Goal: Task Accomplishment & Management: Use online tool/utility

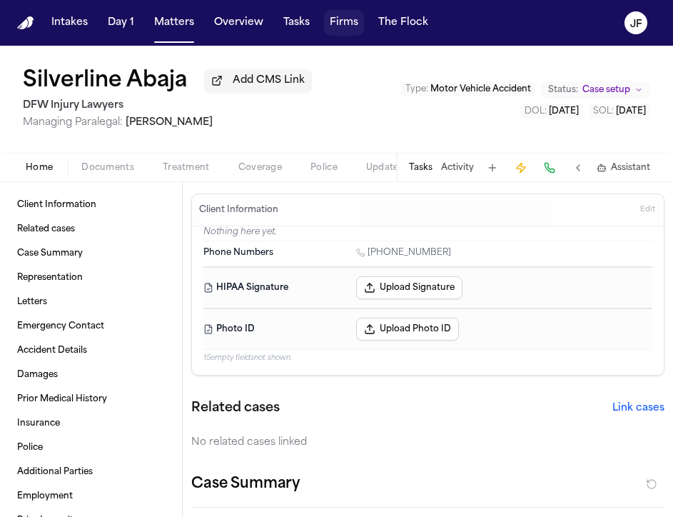
click at [339, 31] on button "Firms" at bounding box center [344, 23] width 40 height 26
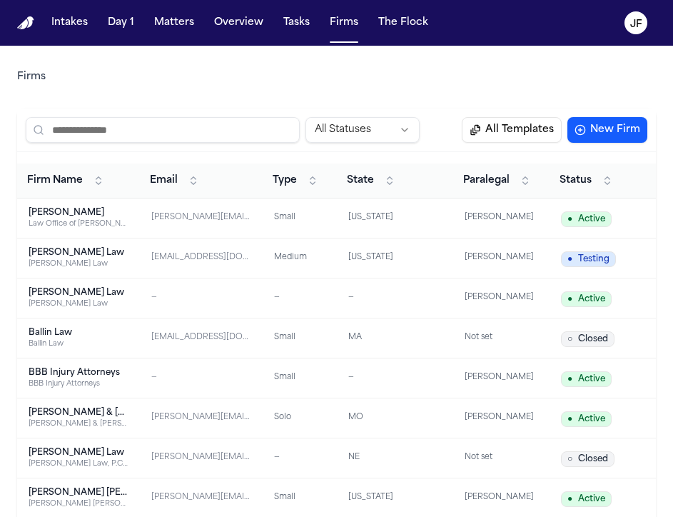
click at [56, 211] on div "[PERSON_NAME]" at bounding box center [79, 212] width 100 height 11
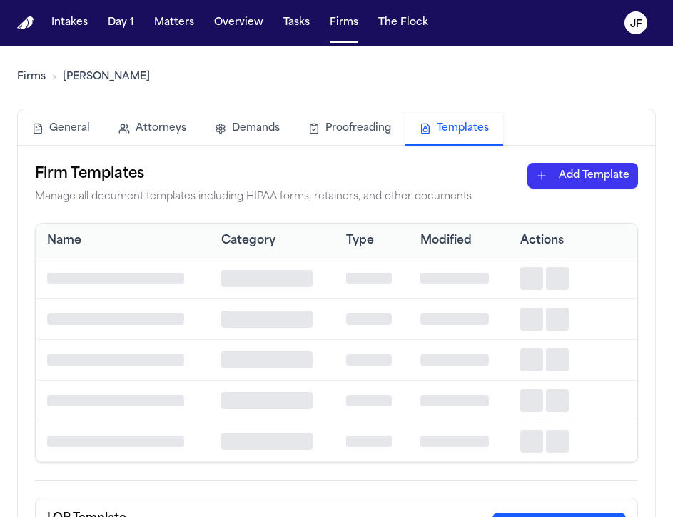
click at [461, 127] on button "Templates" at bounding box center [455, 129] width 98 height 33
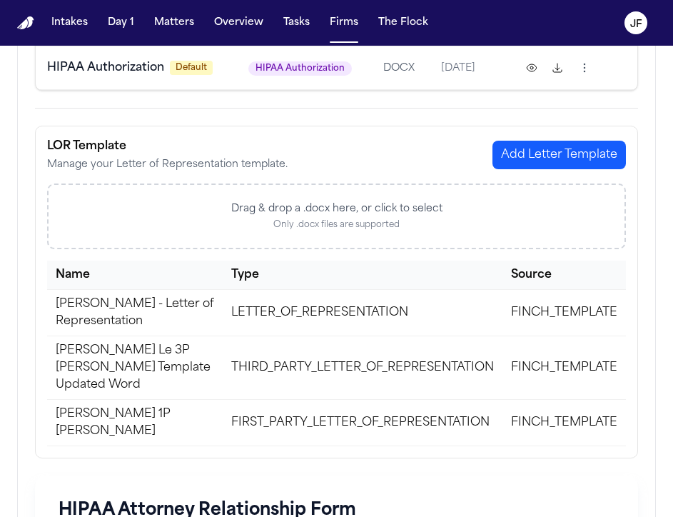
scroll to position [259, 0]
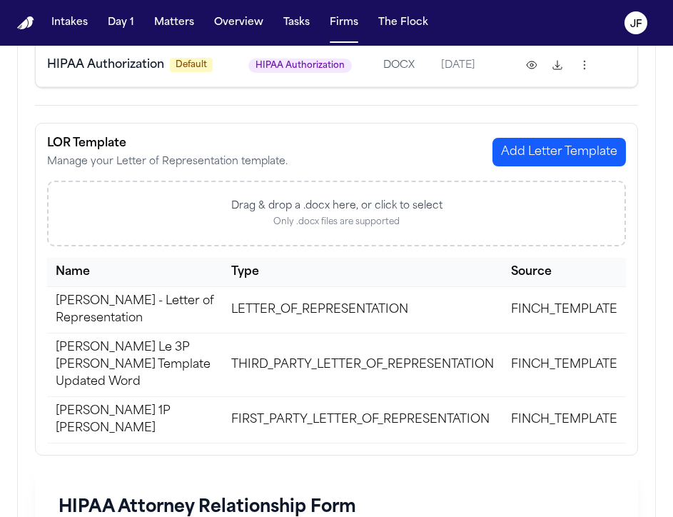
click at [368, 325] on td "LETTER_OF_REPRESENTATION" at bounding box center [363, 309] width 280 height 46
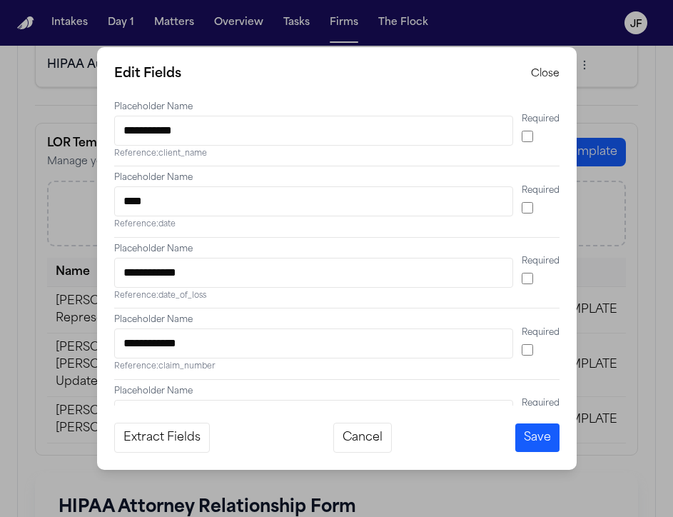
click at [368, 439] on button "Cancel" at bounding box center [363, 438] width 59 height 30
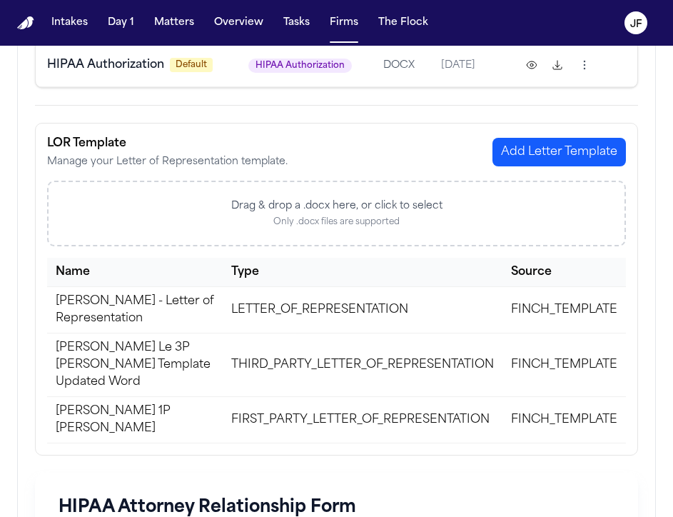
click at [231, 396] on td "FIRST_PARTY_LETTER_OF_REPRESENTATION" at bounding box center [363, 419] width 280 height 46
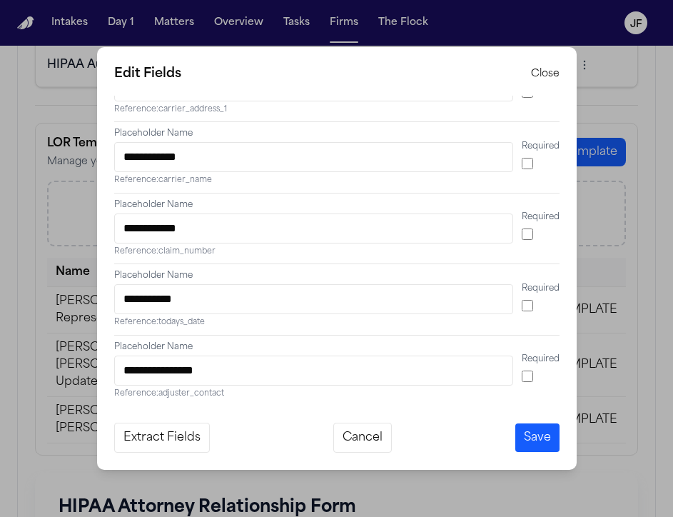
scroll to position [1, 0]
click at [373, 436] on button "Cancel" at bounding box center [363, 438] width 59 height 30
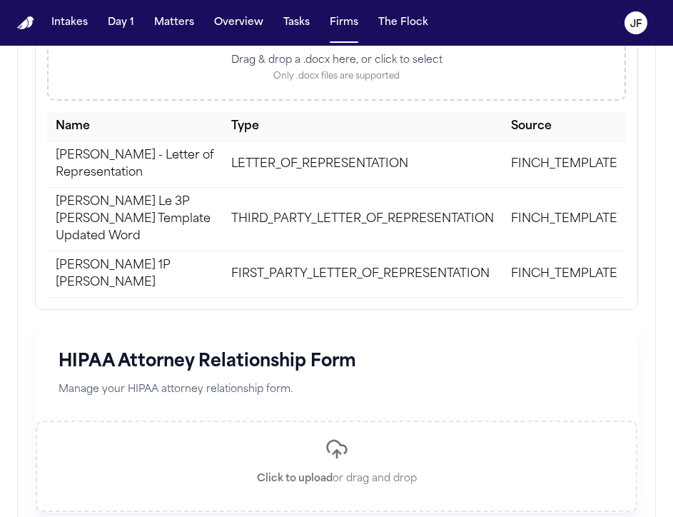
scroll to position [473, 0]
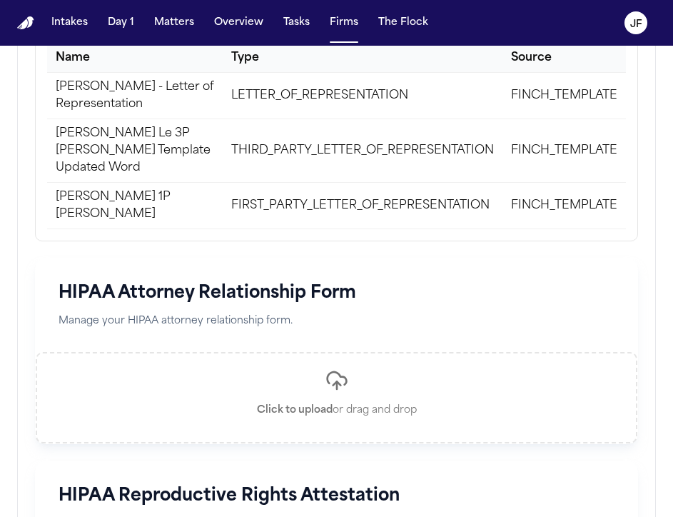
click at [486, 182] on td "FIRST_PARTY_LETTER_OF_REPRESENTATION" at bounding box center [363, 205] width 280 height 46
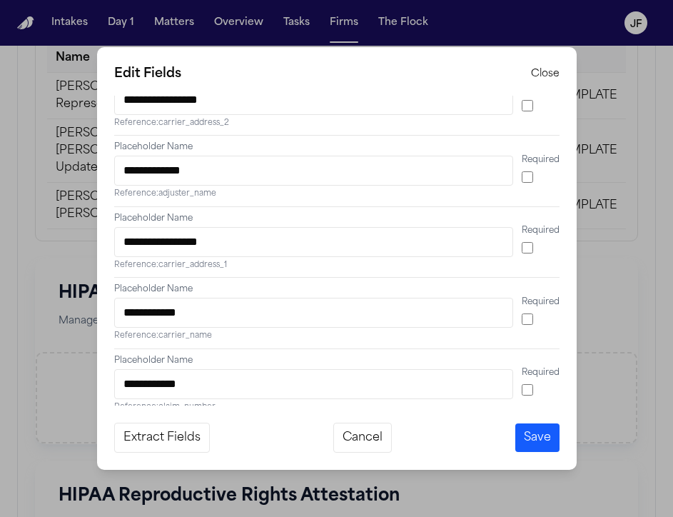
scroll to position [329, 0]
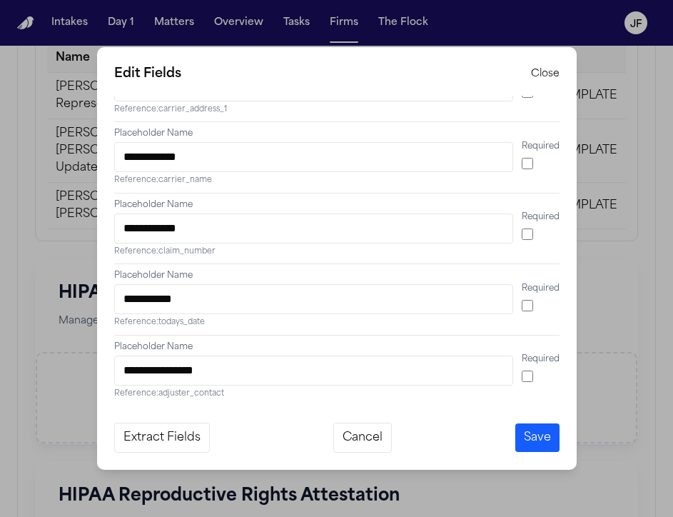
click at [551, 79] on button "Close" at bounding box center [545, 74] width 29 height 14
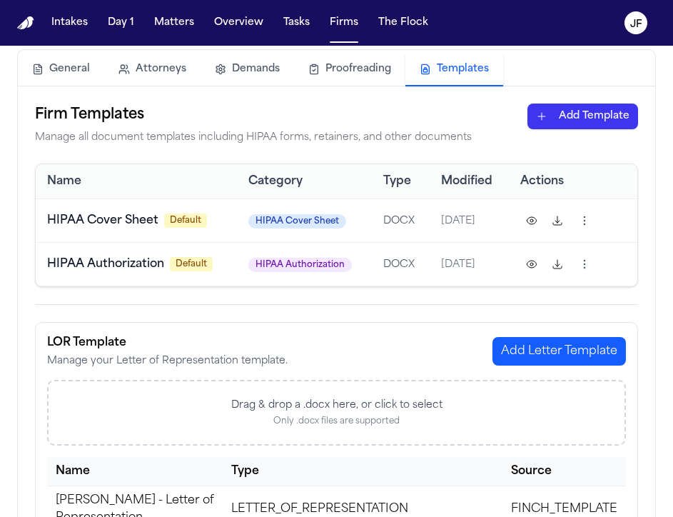
scroll to position [0, 0]
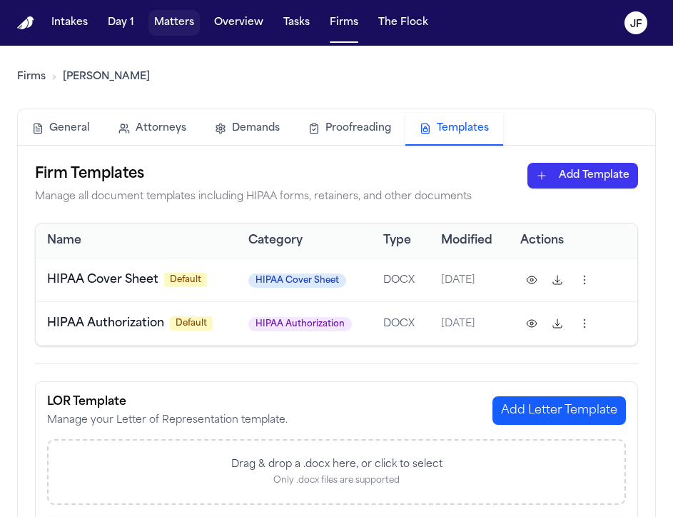
click at [181, 32] on button "Matters" at bounding box center [174, 23] width 51 height 26
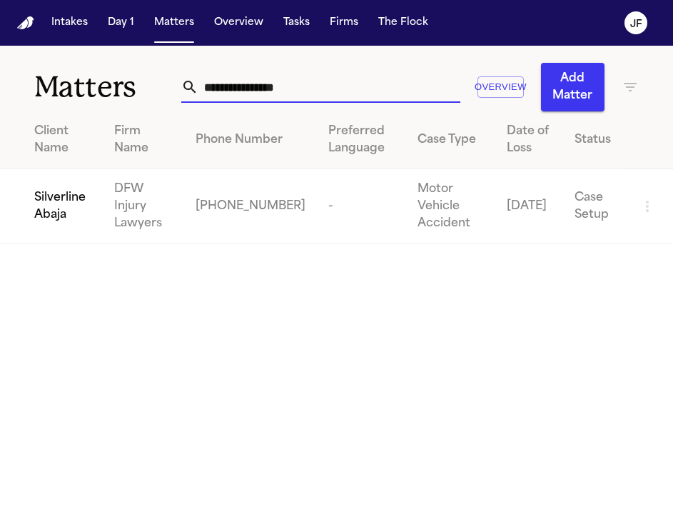
drag, startPoint x: 315, startPoint y: 92, endPoint x: 114, endPoint y: 92, distance: 201.4
click at [114, 92] on div "**********" at bounding box center [336, 79] width 673 height 66
click at [54, 204] on span "Silverline Abaja" at bounding box center [62, 206] width 57 height 34
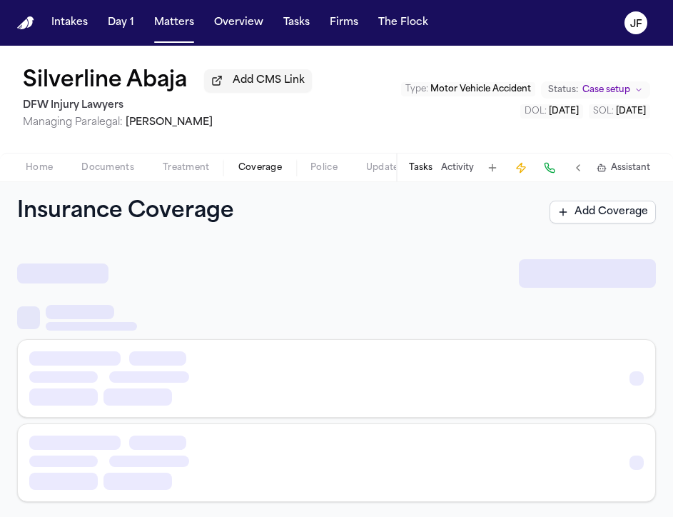
click at [263, 169] on span "Coverage" at bounding box center [261, 167] width 44 height 11
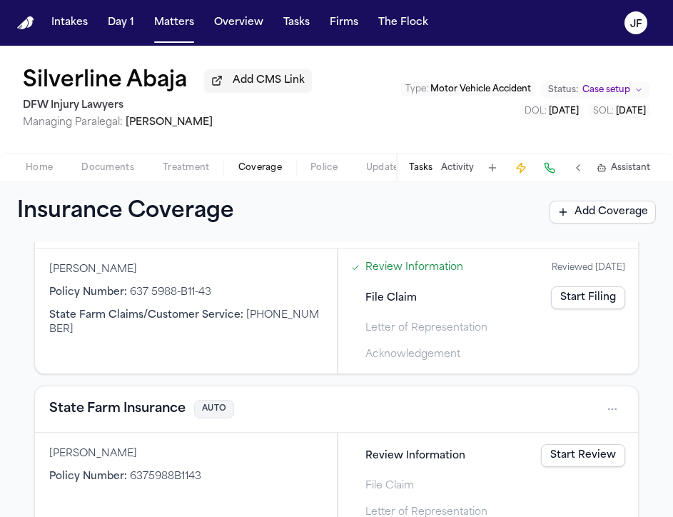
scroll to position [28, 0]
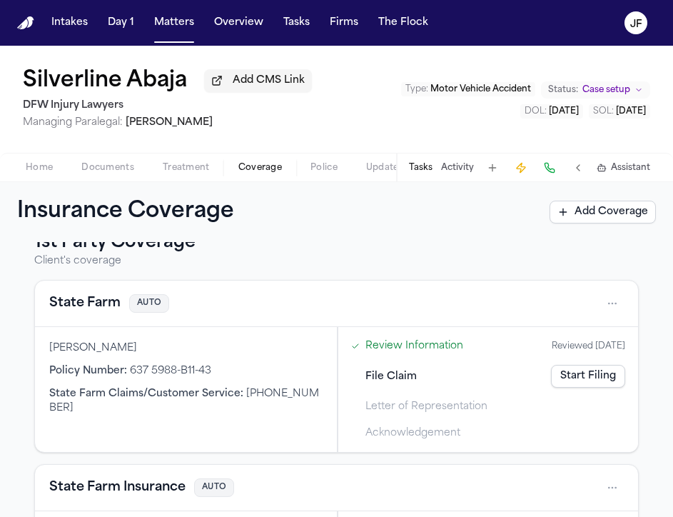
click at [587, 382] on link "Start Filing" at bounding box center [588, 376] width 74 height 23
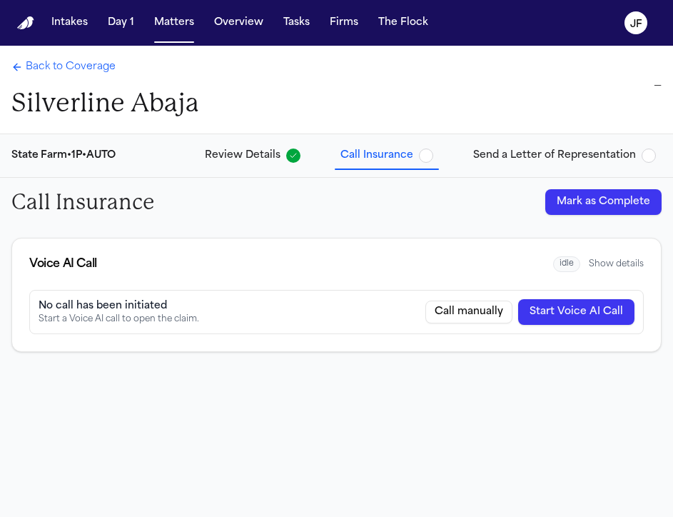
click at [573, 318] on button "Start Voice AI Call" at bounding box center [576, 312] width 116 height 26
